Goal: Task Accomplishment & Management: Complete application form

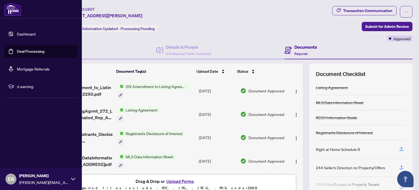
click at [17, 34] on link "Dashboard" at bounding box center [26, 33] width 19 height 5
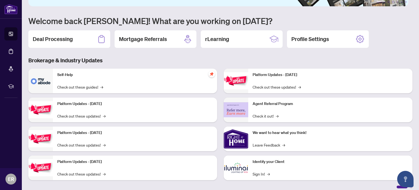
scroll to position [46, 0]
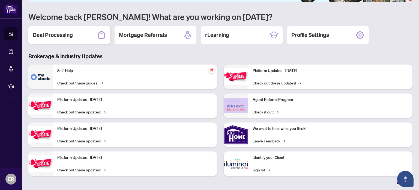
click at [71, 35] on h2 "Deal Processing" at bounding box center [53, 35] width 40 height 8
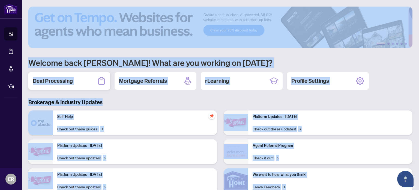
click at [71, 35] on main "1 2 3 4 5 6 Welcome back [PERSON_NAME]! What are you working on [DATE]? Deal Pr…" at bounding box center [220, 95] width 397 height 190
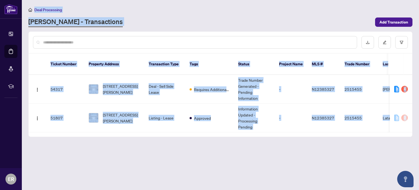
click at [110, 150] on main "Deal Processing [PERSON_NAME] - Transactions Add Transaction Ticket Number Prop…" at bounding box center [220, 95] width 397 height 190
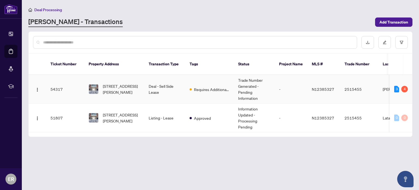
click at [158, 79] on td "Deal - Sell Side Lease" at bounding box center [164, 89] width 41 height 29
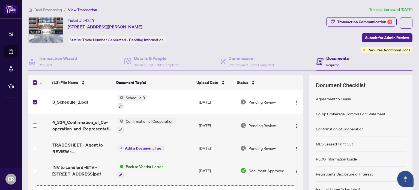
click at [33, 127] on label at bounding box center [35, 125] width 4 height 6
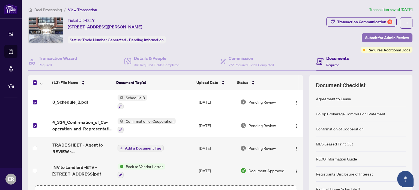
click at [391, 37] on span "Submit for Admin Review" at bounding box center [387, 37] width 44 height 9
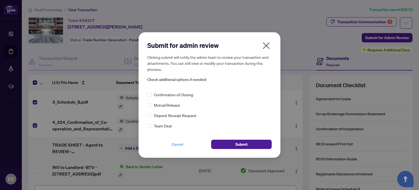
click at [177, 143] on span "Cancel" at bounding box center [178, 144] width 12 height 9
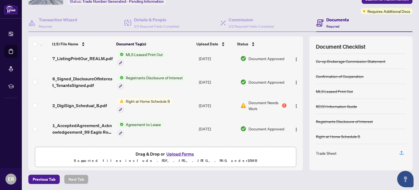
scroll to position [204, 0]
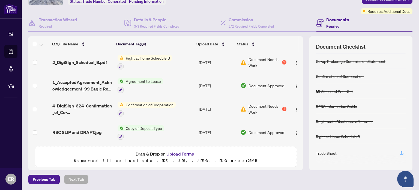
click at [400, 151] on icon "button" at bounding box center [401, 152] width 2 height 3
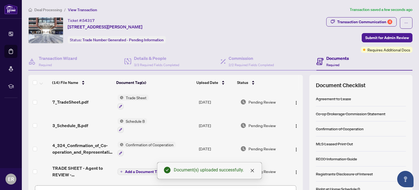
scroll to position [0, 0]
click at [374, 36] on span "Submit for Admin Review" at bounding box center [387, 37] width 44 height 9
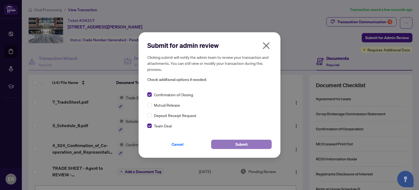
click at [227, 145] on button "Submit" at bounding box center [241, 143] width 61 height 9
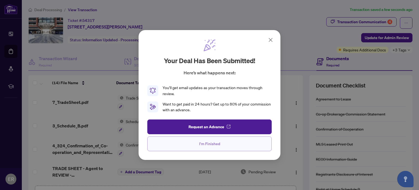
click at [228, 141] on button "I'm Finished" at bounding box center [209, 143] width 124 height 15
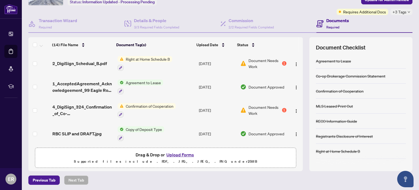
scroll to position [39, 0]
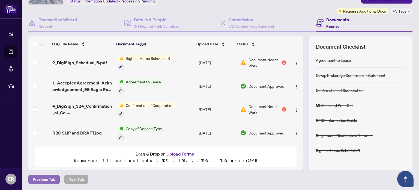
click at [44, 178] on span "Previous Tab" at bounding box center [44, 179] width 23 height 9
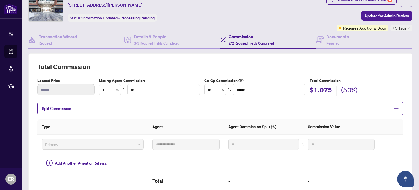
scroll to position [18, 0]
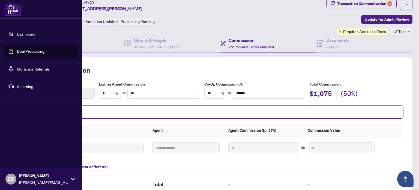
click at [20, 32] on link "Dashboard" at bounding box center [26, 33] width 19 height 5
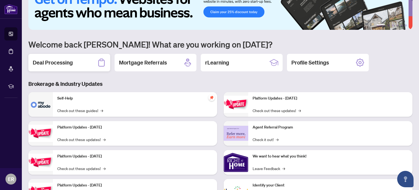
click at [67, 65] on h2 "Deal Processing" at bounding box center [53, 63] width 40 height 8
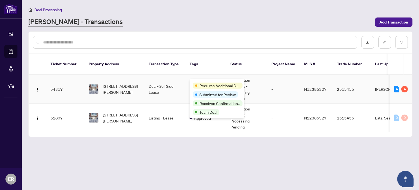
click at [197, 82] on div "Requires Additional Docs Submitted for Review Received Confirmation of Closing …" at bounding box center [217, 99] width 55 height 40
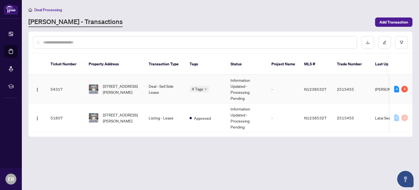
click at [156, 81] on td "Deal - Sell Side Lease" at bounding box center [164, 89] width 41 height 29
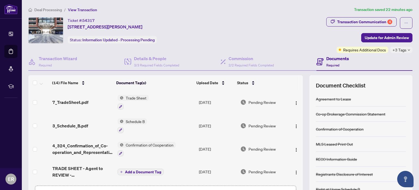
click at [332, 58] on h4 "Documents" at bounding box center [337, 58] width 23 height 7
click at [329, 62] on div "Documents Required" at bounding box center [337, 61] width 23 height 13
click at [386, 38] on span "Update for Admin Review" at bounding box center [387, 37] width 44 height 9
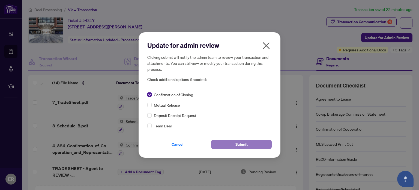
click at [230, 144] on button "Submit" at bounding box center [241, 143] width 61 height 9
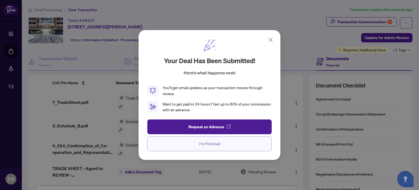
click at [214, 143] on span "I'm Finished" at bounding box center [209, 143] width 21 height 9
